Goal: Information Seeking & Learning: Check status

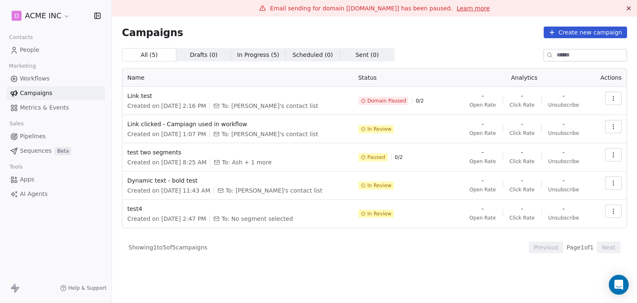
click at [39, 50] on link "People" at bounding box center [56, 50] width 98 height 14
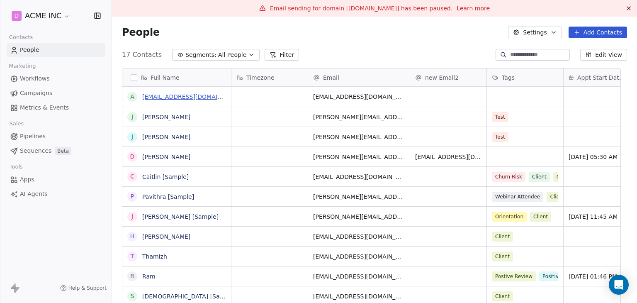
scroll to position [260, 512]
click at [154, 97] on link "[EMAIL_ADDRESS][DOMAIN_NAME]" at bounding box center [193, 96] width 102 height 7
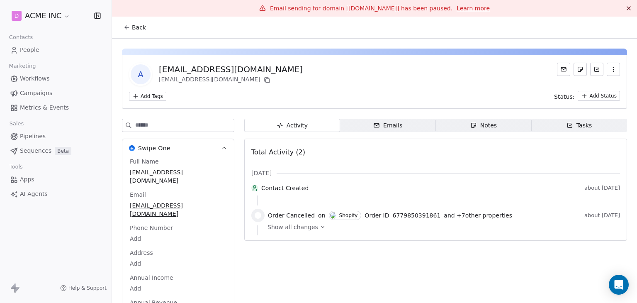
click at [383, 130] on span "Emails Emails" at bounding box center [388, 125] width 96 height 13
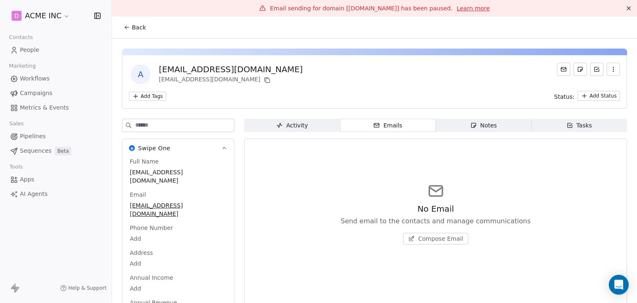
click at [133, 30] on span "Back" at bounding box center [139, 27] width 14 height 8
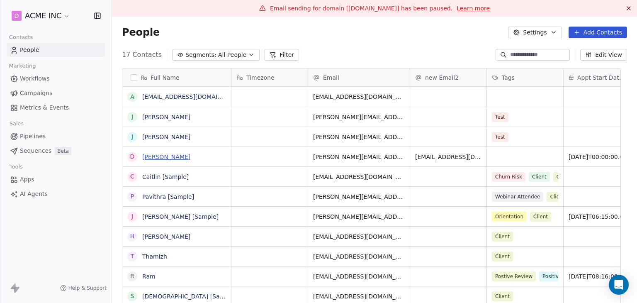
click at [174, 156] on link "[PERSON_NAME]" at bounding box center [166, 157] width 48 height 7
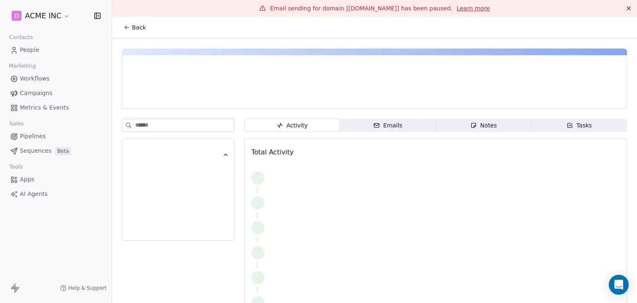
click at [392, 124] on div "Emails" at bounding box center [387, 125] width 29 height 9
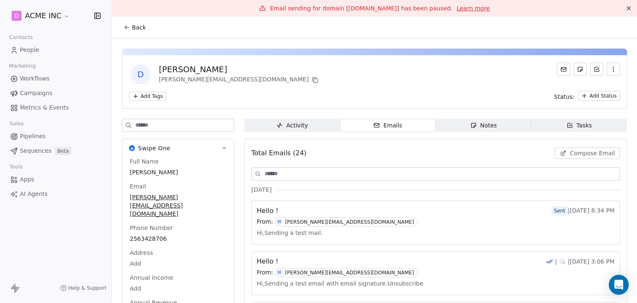
click at [384, 224] on div "From: M [PERSON_NAME][EMAIL_ADDRESS][DOMAIN_NAME]" at bounding box center [436, 221] width 358 height 9
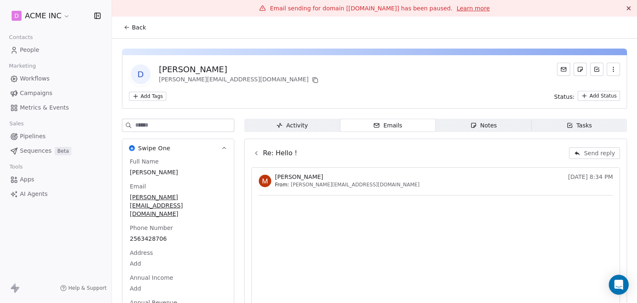
click at [127, 24] on icon at bounding box center [127, 27] width 7 height 7
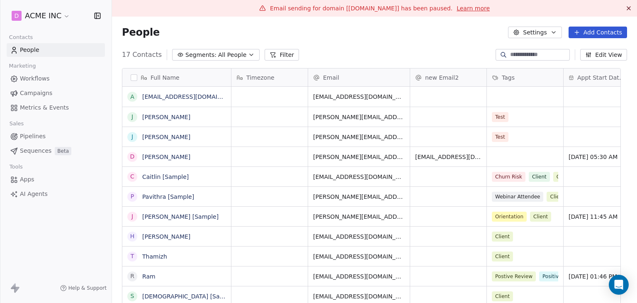
scroll to position [260, 512]
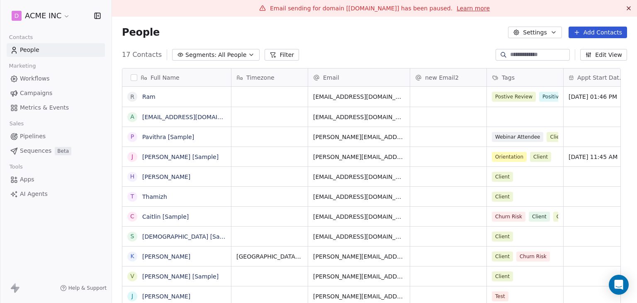
click at [407, 51] on div "17 Contacts Segments: All People Filter Edit View" at bounding box center [374, 54] width 525 height 13
click at [366, 35] on div "People Settings Add Contacts" at bounding box center [374, 33] width 505 height 12
